Goal: Task Accomplishment & Management: Manage account settings

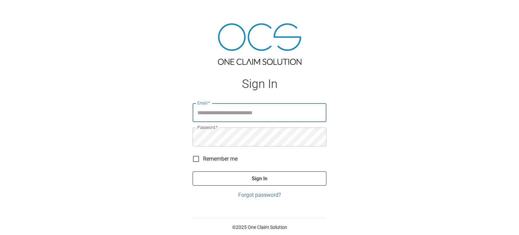
type input "**********"
click at [278, 183] on button "Sign In" at bounding box center [260, 178] width 134 height 14
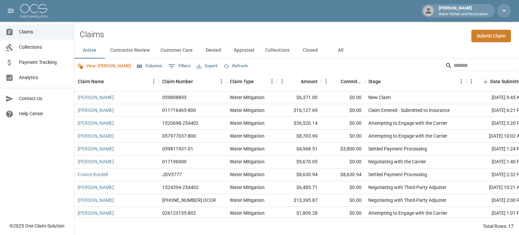
click at [340, 50] on button "All" at bounding box center [340, 50] width 30 height 16
click at [137, 67] on icon "Select columns" at bounding box center [139, 67] width 5 height 4
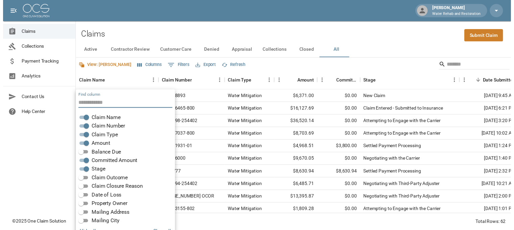
scroll to position [14, 0]
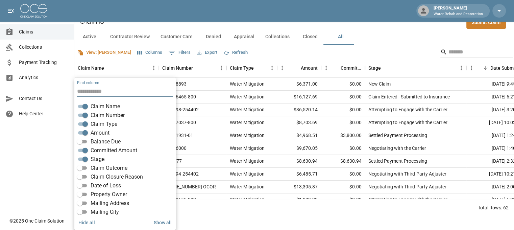
click at [102, 139] on span "Balance Due" at bounding box center [106, 142] width 30 height 8
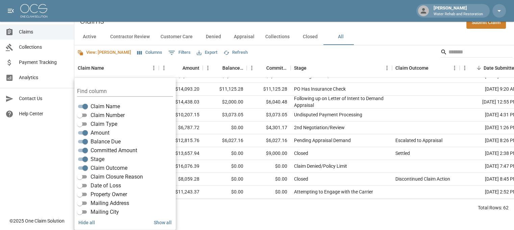
scroll to position [169, 0]
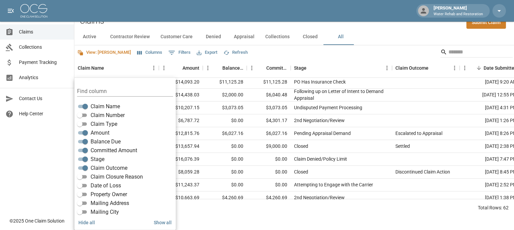
click at [114, 177] on span "Claim Closure Reason" at bounding box center [117, 177] width 52 height 8
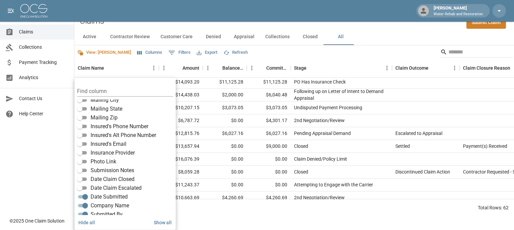
scroll to position [118, 0]
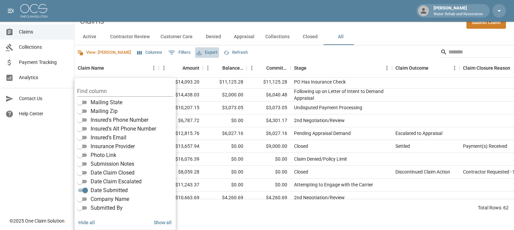
click at [195, 54] on button "Export" at bounding box center [207, 52] width 24 height 10
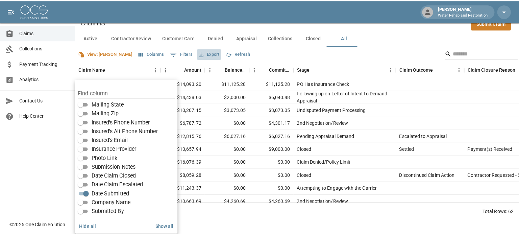
scroll to position [0, 0]
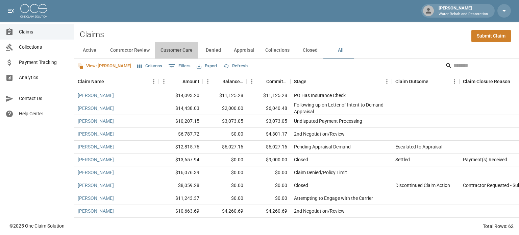
click at [188, 52] on button "Customer Care" at bounding box center [176, 50] width 43 height 16
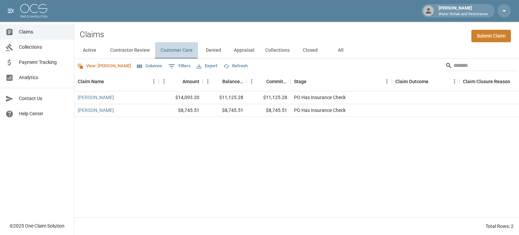
click at [188, 52] on button "Customer Care" at bounding box center [176, 50] width 43 height 16
click at [257, 27] on div "Claims Submit Claim" at bounding box center [296, 32] width 445 height 21
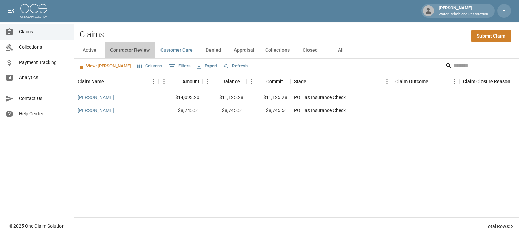
click at [128, 51] on button "Contractor Review" at bounding box center [130, 50] width 50 height 16
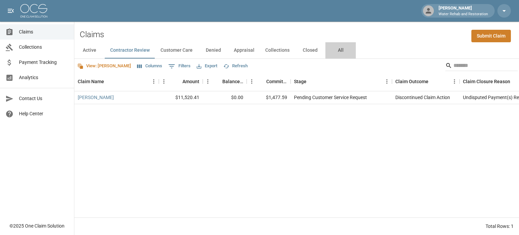
click at [339, 50] on button "All" at bounding box center [340, 50] width 30 height 16
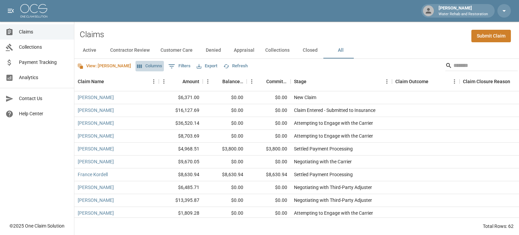
click at [136, 67] on button "Columns" at bounding box center [150, 66] width 28 height 10
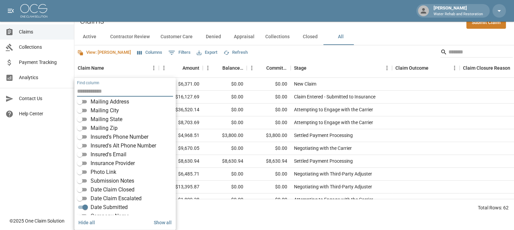
scroll to position [118, 0]
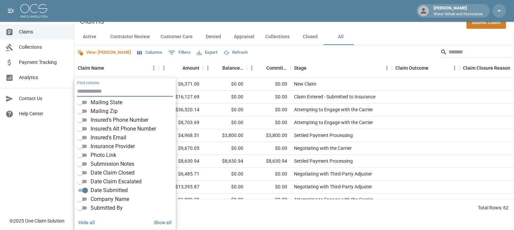
click at [195, 52] on button "Export" at bounding box center [207, 52] width 24 height 10
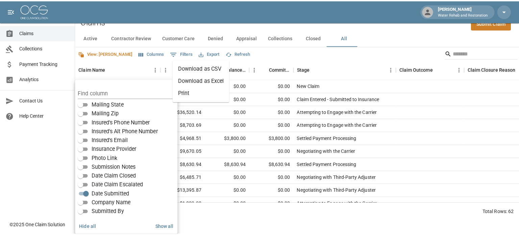
scroll to position [0, 0]
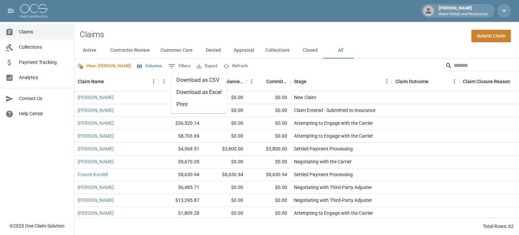
click at [180, 104] on li "Print" at bounding box center [199, 104] width 56 height 12
